Goal: Transaction & Acquisition: Purchase product/service

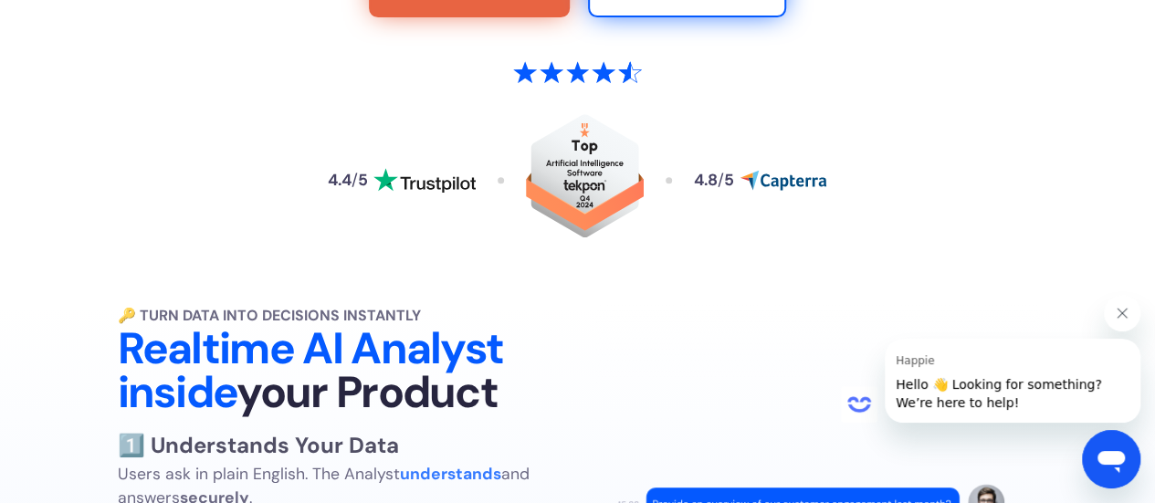
scroll to position [365, 0]
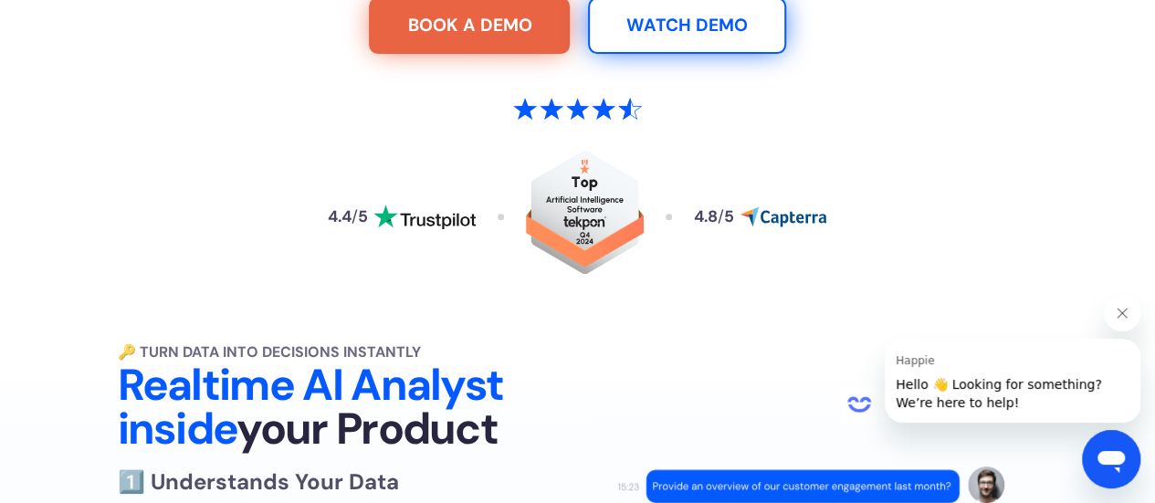
click at [638, 25] on link "WATCH DEMO" at bounding box center [687, 25] width 198 height 57
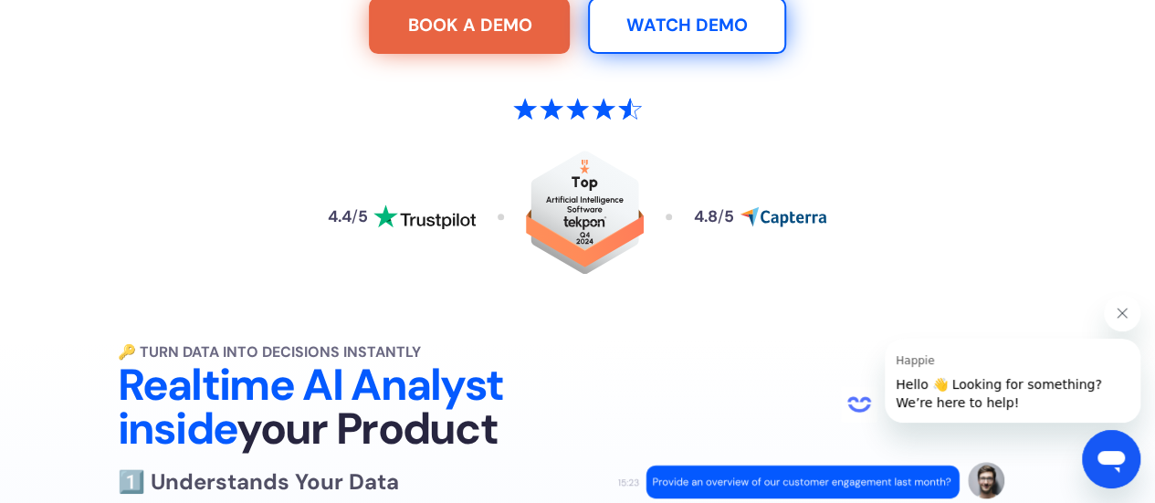
scroll to position [1328, 0]
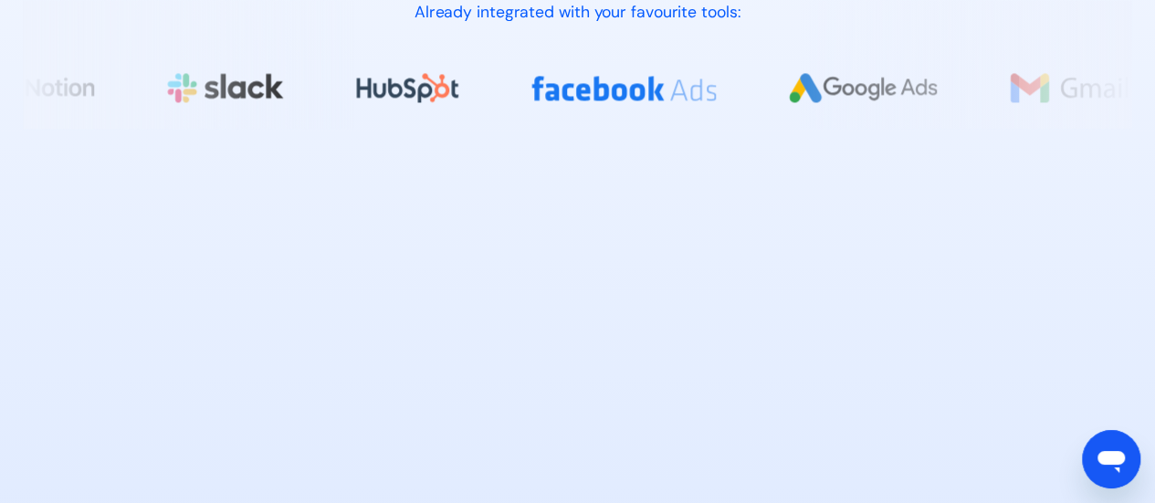
click at [1133, 328] on section "🔑 Turn Data into Decisions Instantly Realtime AI Analyst inside your Product 1️…" at bounding box center [577, 105] width 1155 height 1453
click at [1119, 316] on div at bounding box center [577, 464] width 1109 height 605
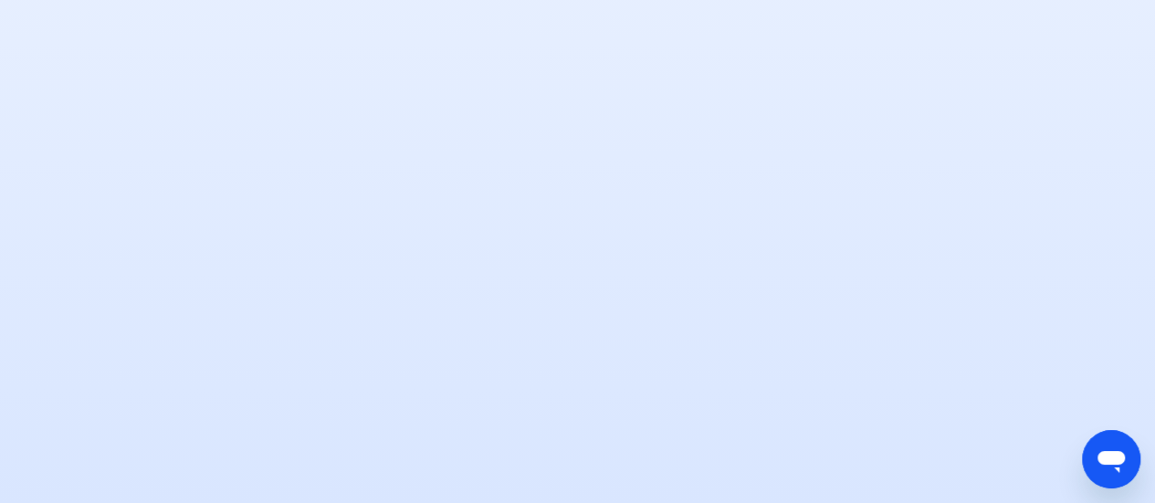
scroll to position [365, 0]
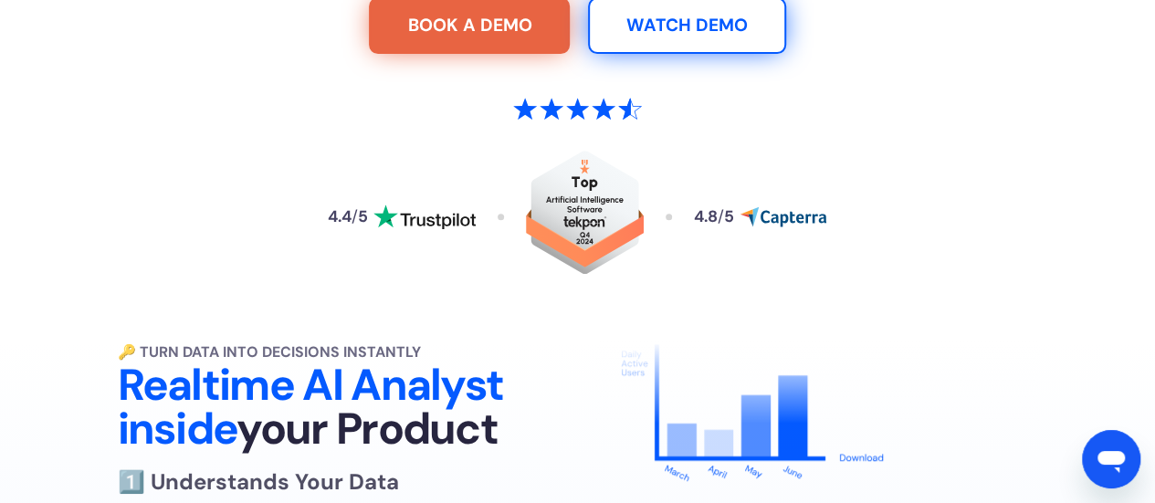
click at [37, 62] on div "4.4 / 5 4.8 / 5" at bounding box center [577, 190] width 1109 height 273
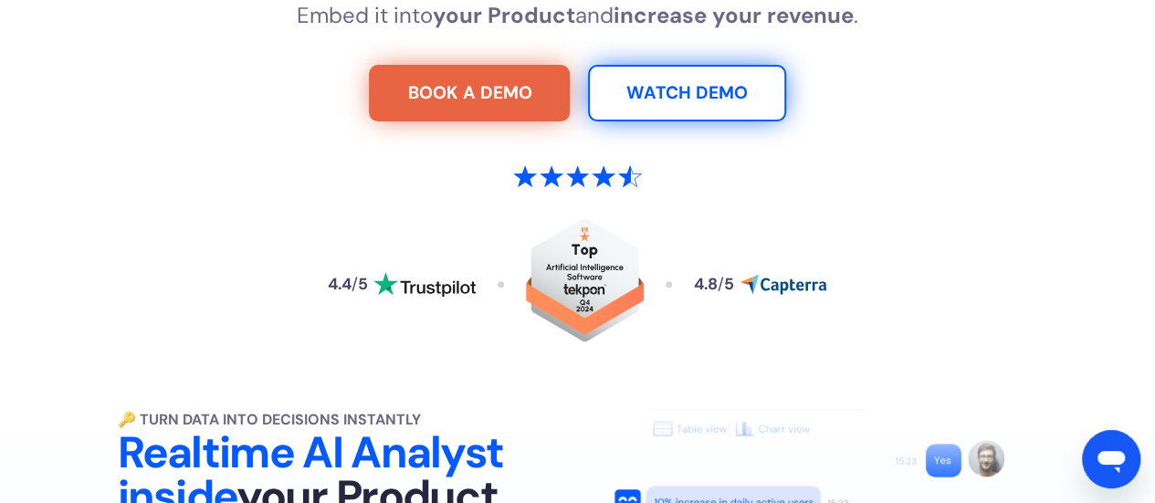
scroll to position [0, 0]
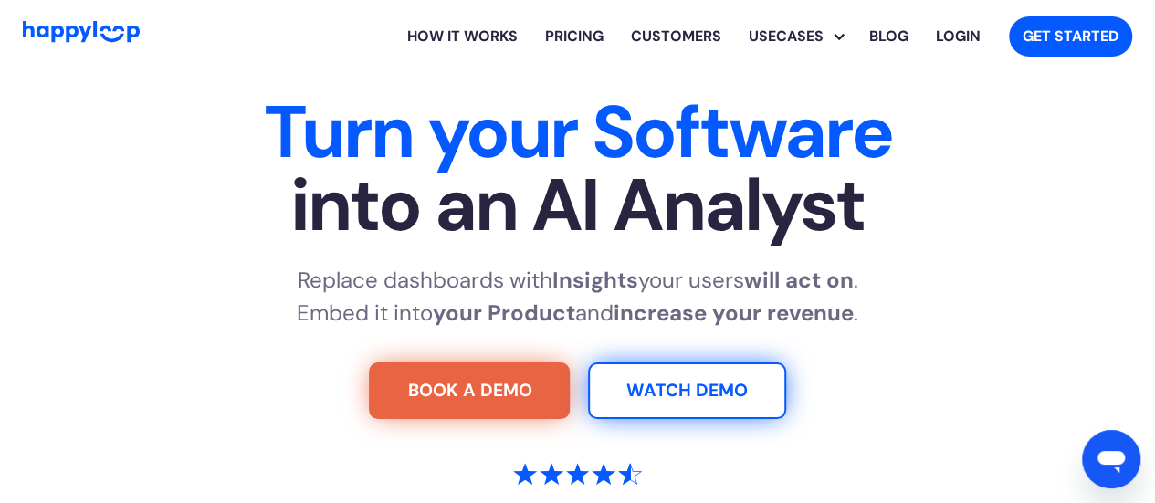
click at [573, 33] on link "Pricing" at bounding box center [575, 36] width 86 height 58
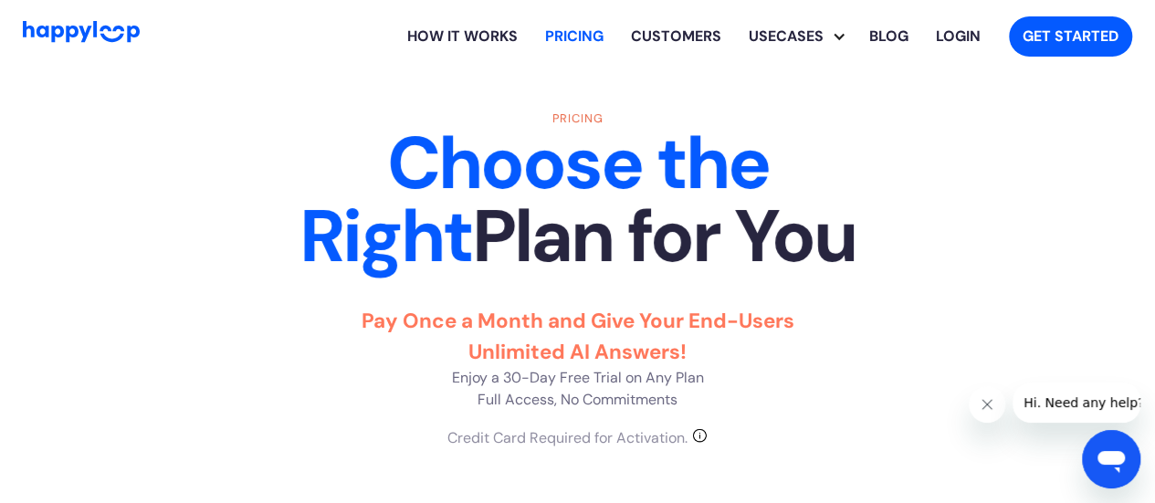
click at [199, 277] on div "Pricing Choose the Right Plan for You Pay Once a Month and Give Your End-Users …" at bounding box center [577, 280] width 1109 height 340
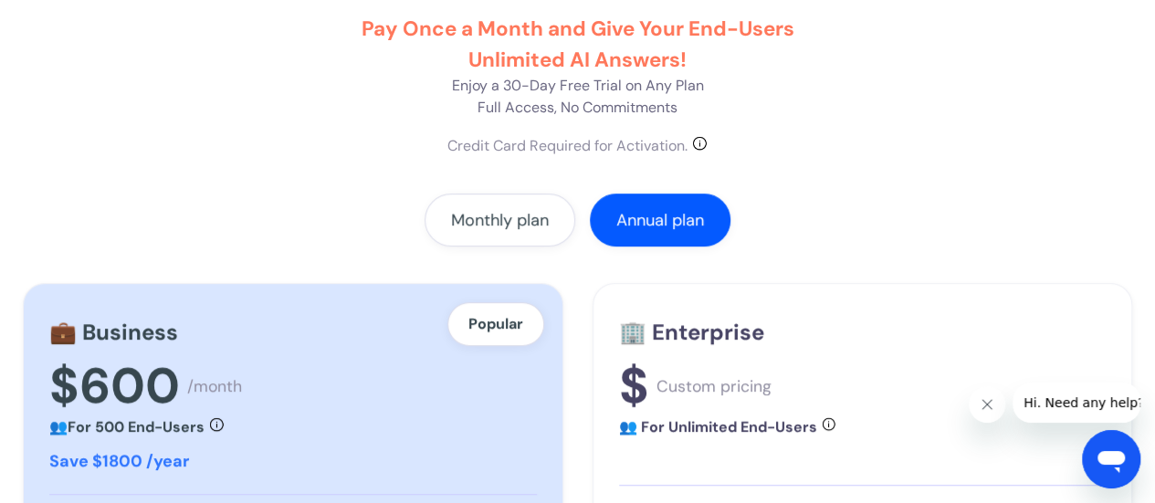
scroll to position [438, 0]
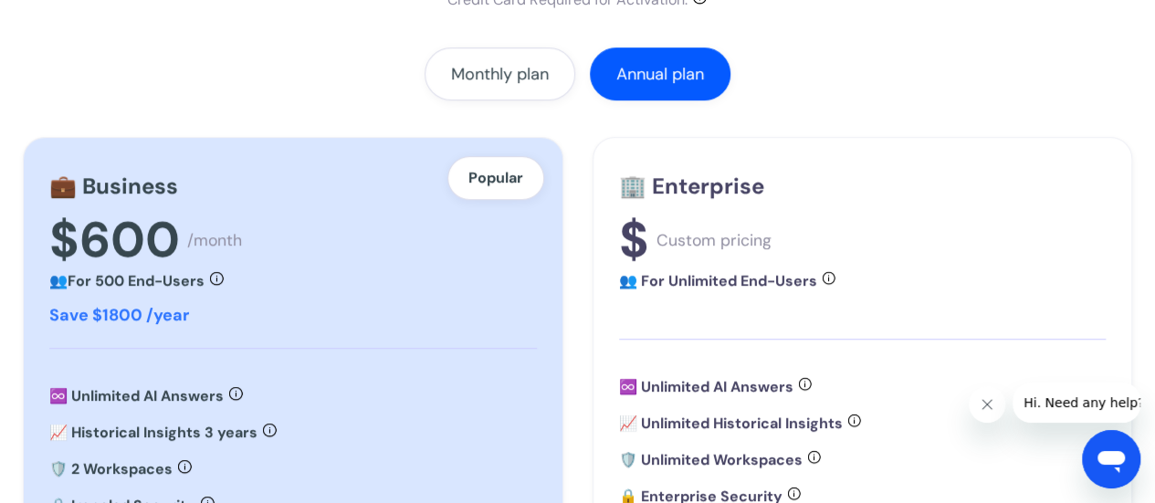
click at [480, 103] on div "Monthly plan Annual plan Popular 💼 Business $750 /month 👥 For 500 End-Users Sup…" at bounding box center [577, 459] width 1109 height 825
click at [488, 81] on div "Monthly plan" at bounding box center [500, 74] width 98 height 18
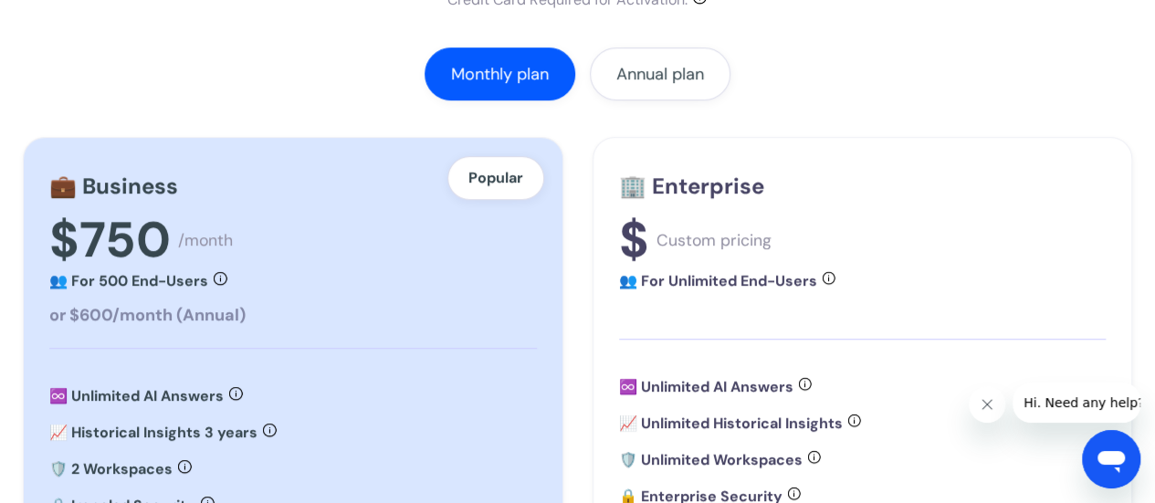
click at [343, 71] on div "Monthly plan Annual plan" at bounding box center [577, 73] width 1109 height 53
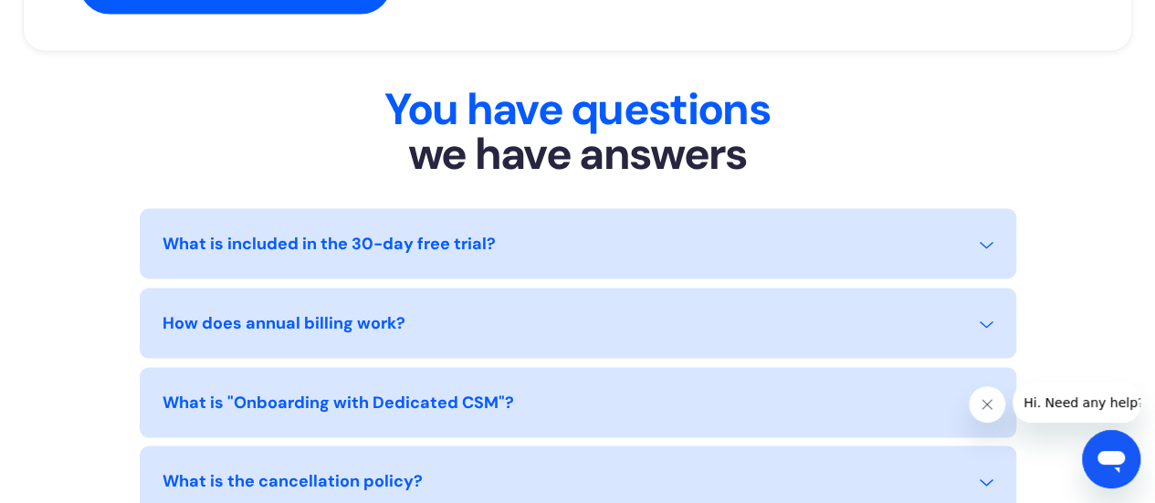
scroll to position [1608, 0]
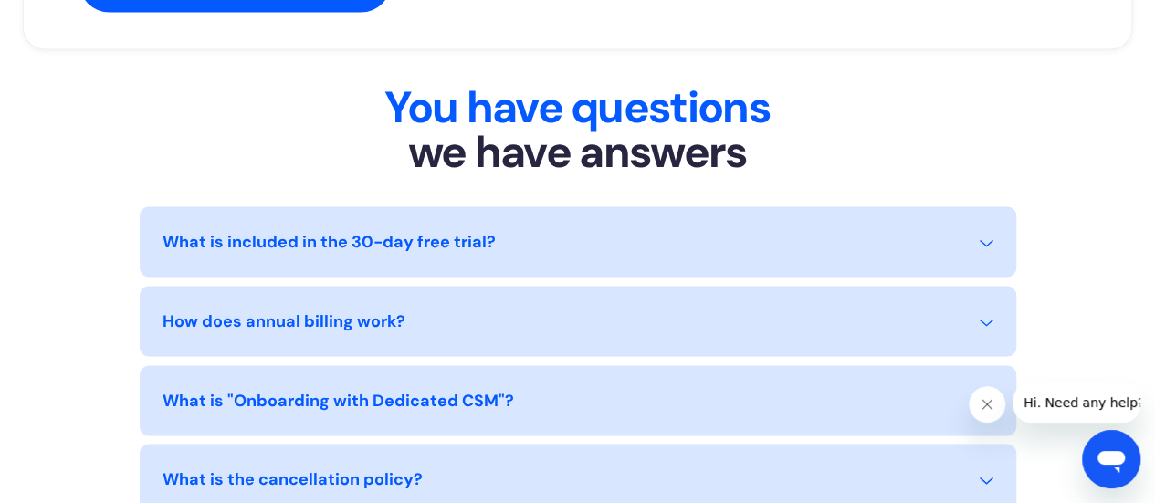
click at [353, 244] on div "What is included in the 30-day free trial?" at bounding box center [329, 241] width 333 height 25
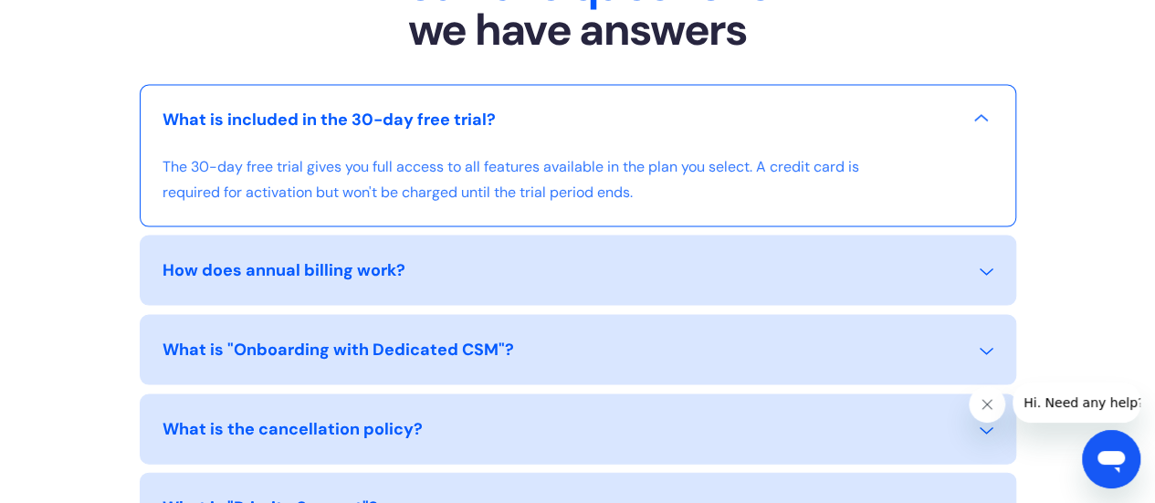
scroll to position [1754, 0]
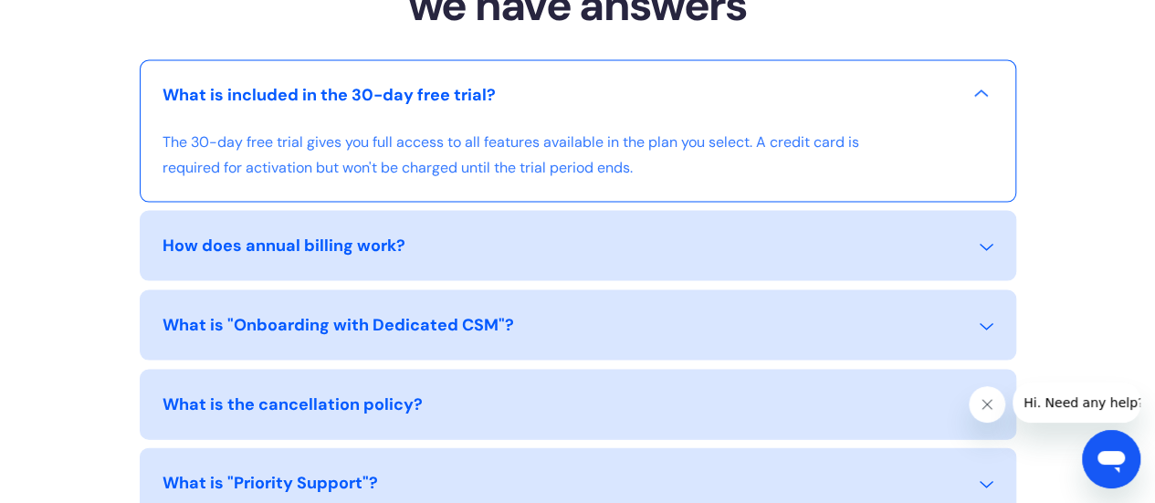
click at [353, 244] on div "How does annual billing work?" at bounding box center [284, 246] width 243 height 25
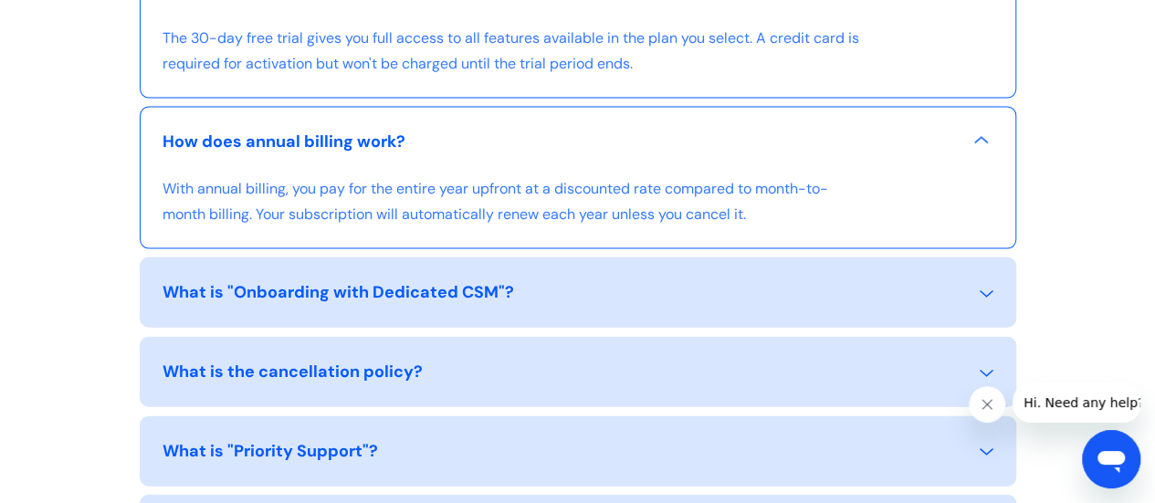
scroll to position [1900, 0]
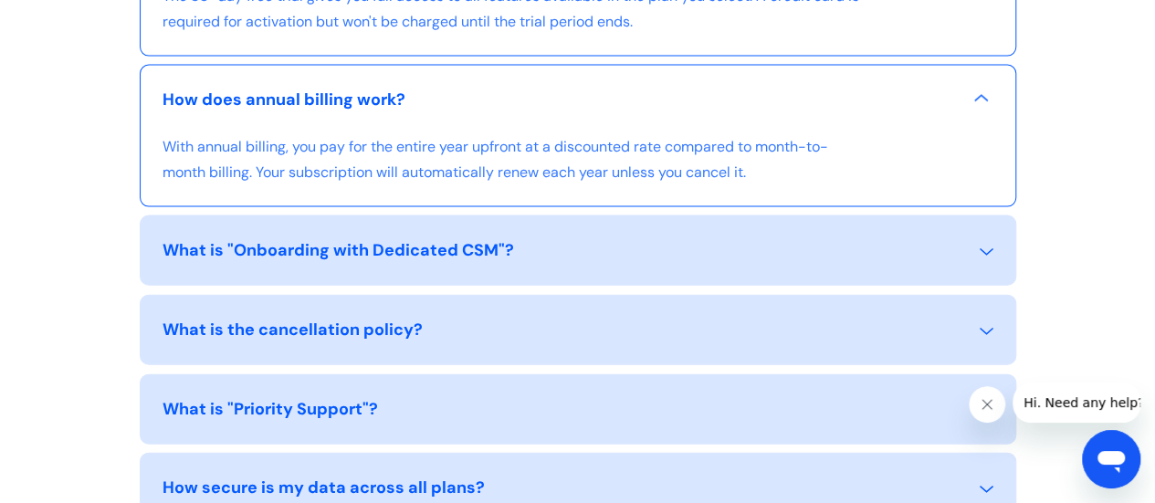
click at [331, 250] on div "What is "Onboarding with Dedicated CSM"?" at bounding box center [339, 250] width 352 height 25
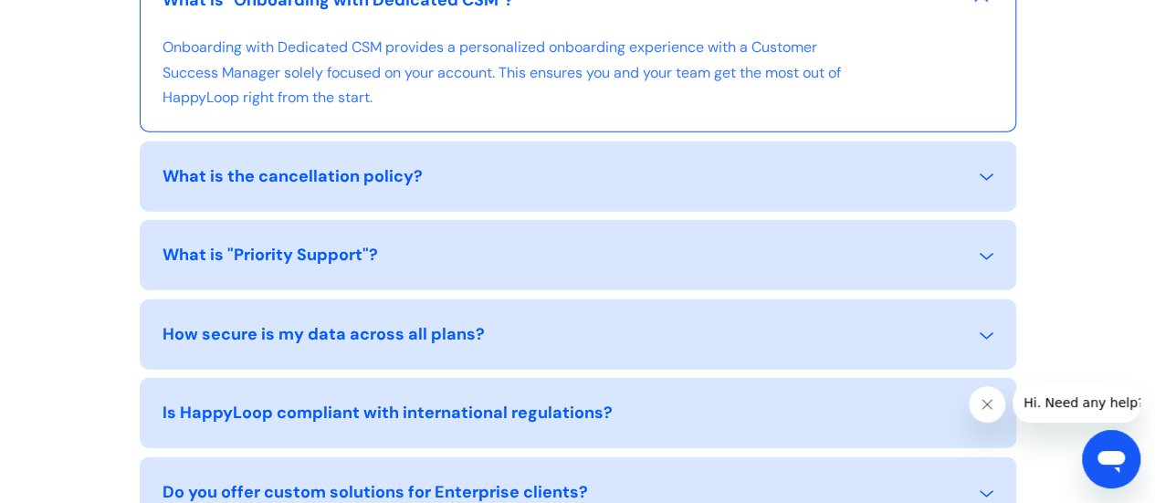
scroll to position [2192, 0]
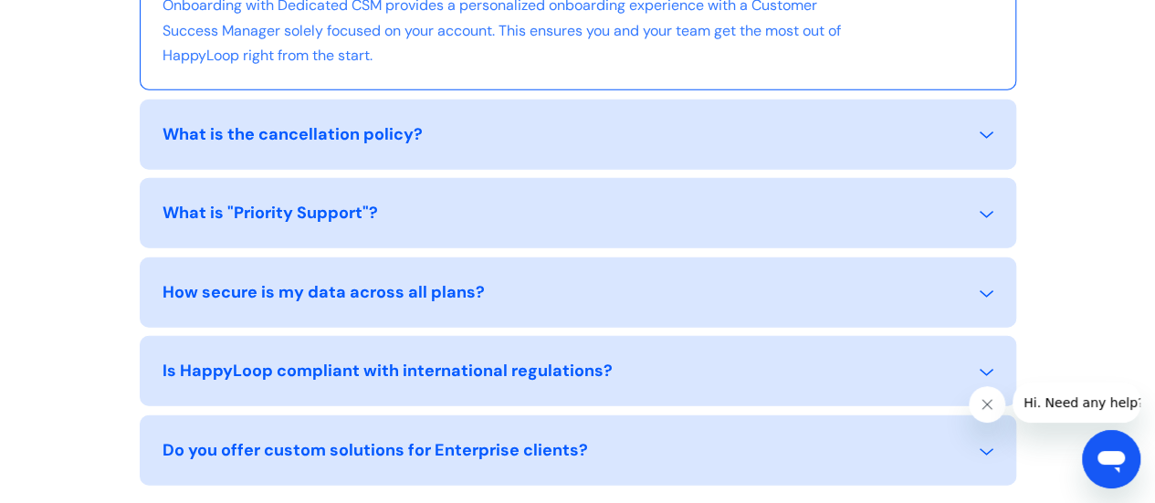
click at [311, 147] on div "What is the cancellation policy?" at bounding box center [578, 145] width 831 height 47
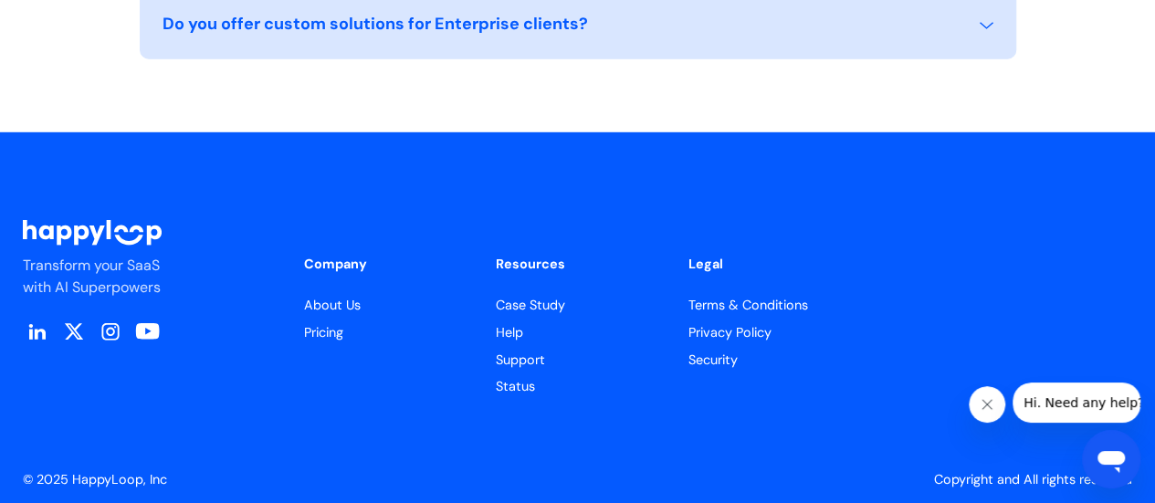
scroll to position [2698, 0]
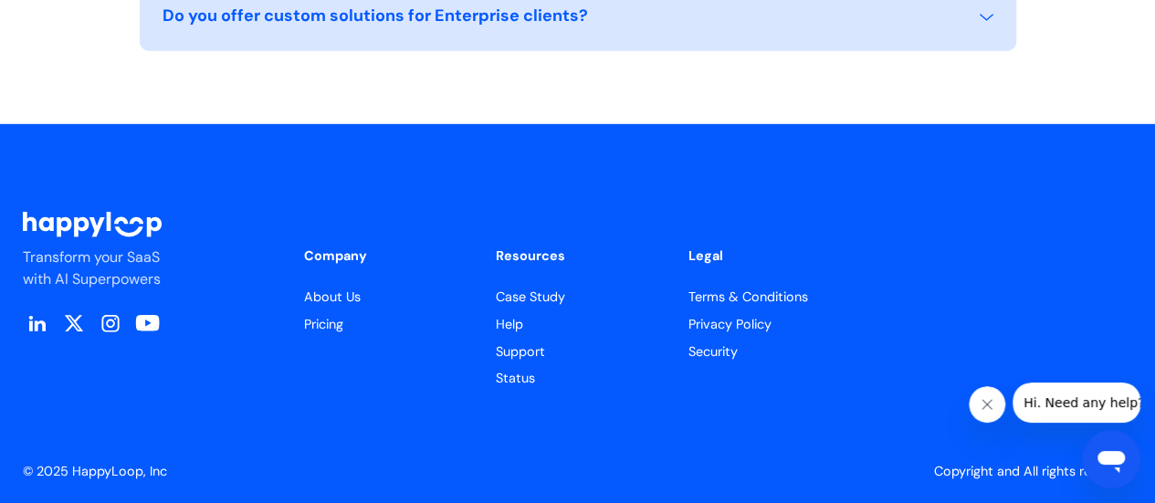
click at [338, 290] on link "About Us" at bounding box center [385, 298] width 163 height 20
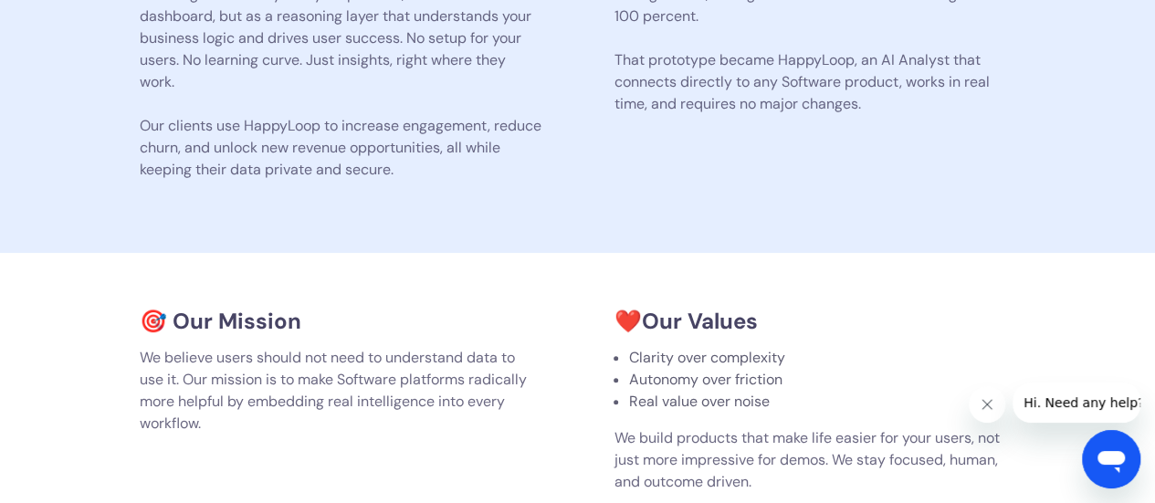
scroll to position [776, 0]
